Goal: Task Accomplishment & Management: Manage account settings

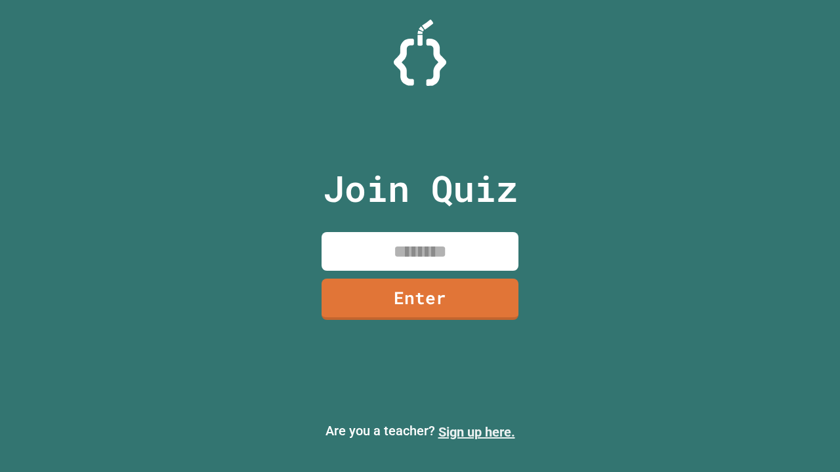
click at [476, 432] on link "Sign up here." at bounding box center [476, 432] width 77 height 16
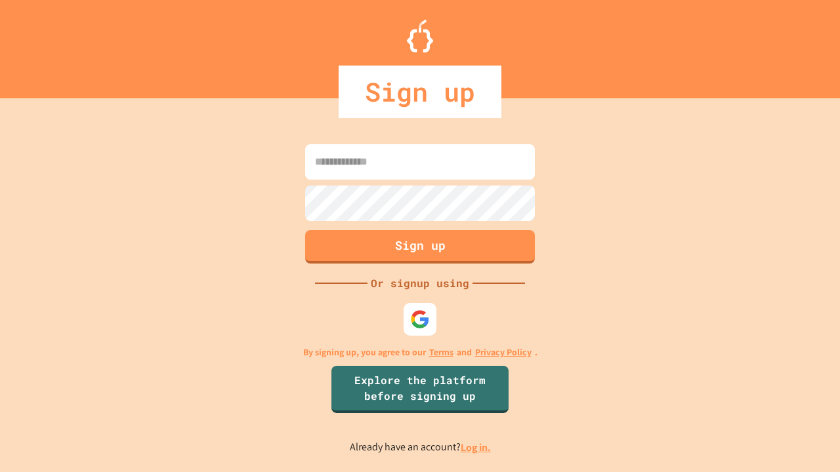
click at [476, 447] on link "Log in." at bounding box center [476, 448] width 30 height 14
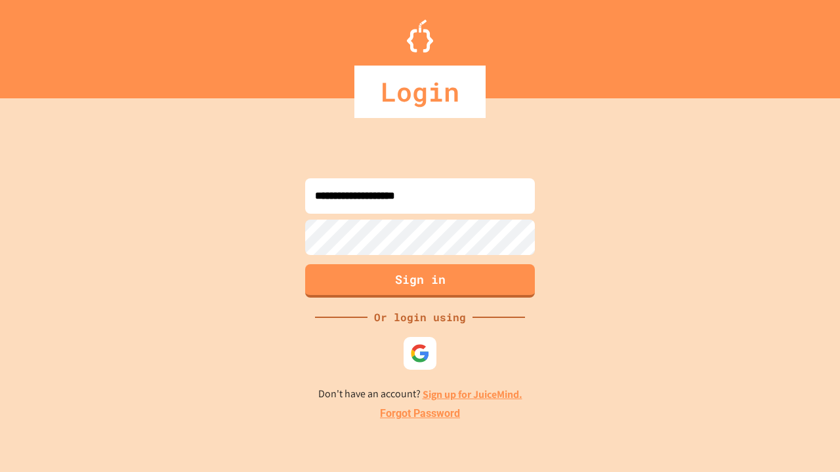
type input "**********"
